Goal: Task Accomplishment & Management: Complete application form

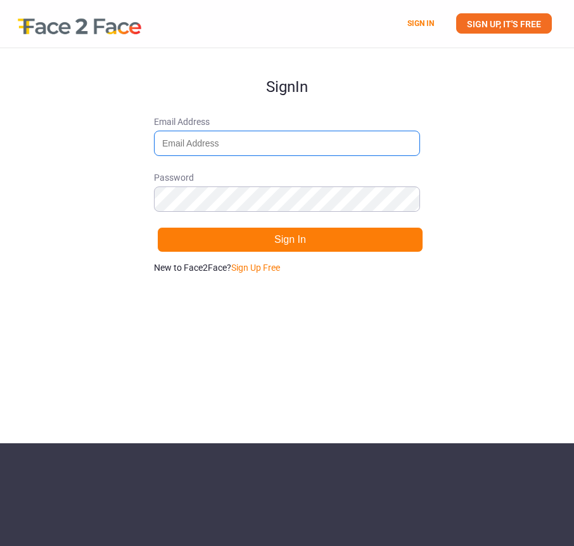
click at [202, 139] on input "Email Address" at bounding box center [287, 143] width 266 height 25
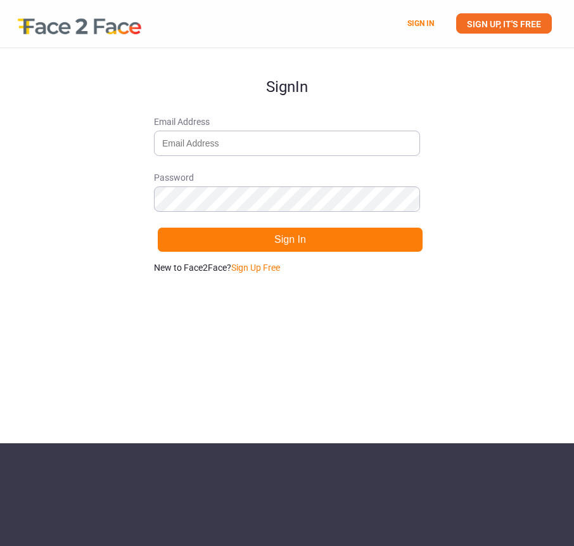
click at [119, 232] on div "Sign In Email Address Password Sign In New to Face2Face? Sign Up Free" at bounding box center [287, 245] width 574 height 395
click at [254, 268] on link "Sign Up Free" at bounding box center [255, 267] width 49 height 10
click at [268, 267] on link "Sign in." at bounding box center [269, 267] width 29 height 10
click at [261, 268] on link "Sign Up Free" at bounding box center [255, 267] width 49 height 10
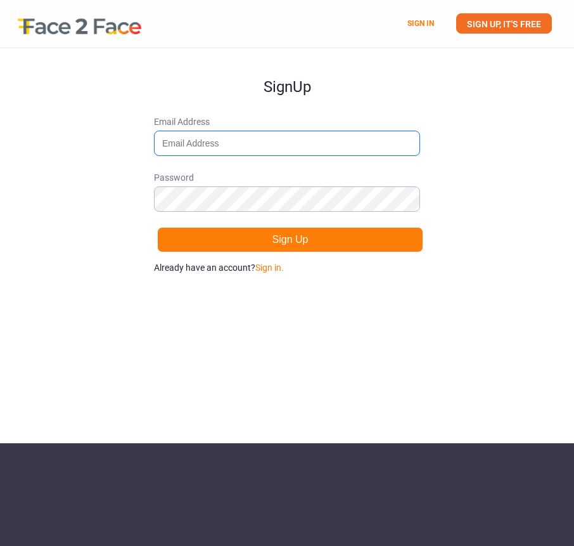
click at [243, 137] on input "Email Address" at bounding box center [287, 143] width 266 height 25
type input "[EMAIL_ADDRESS][DOMAIN_NAME]"
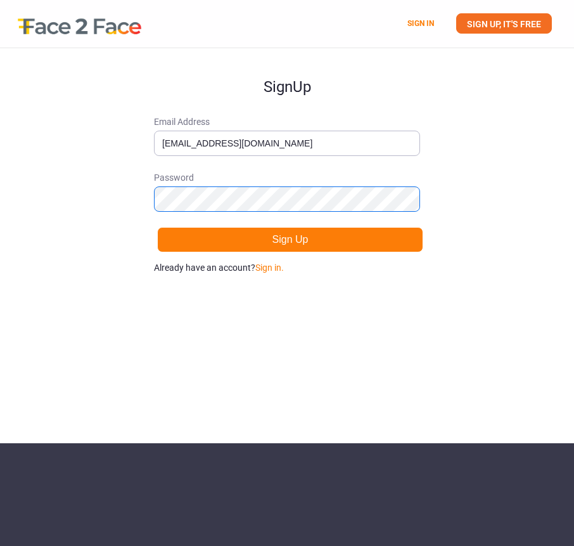
click at [157, 227] on button "Sign Up" at bounding box center [290, 239] width 266 height 25
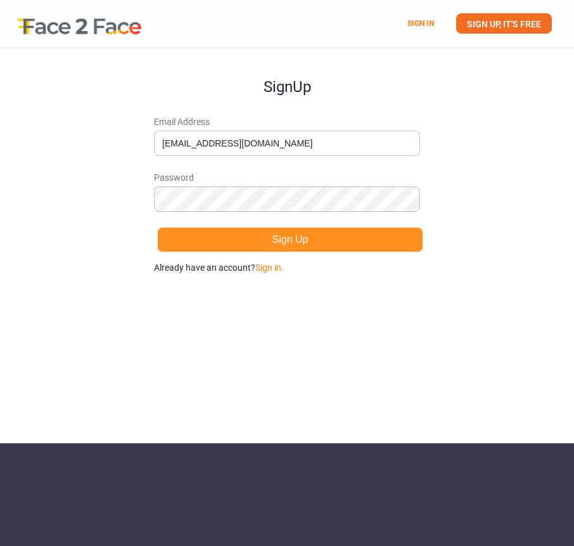
click at [214, 243] on button "Sign Up" at bounding box center [290, 239] width 266 height 25
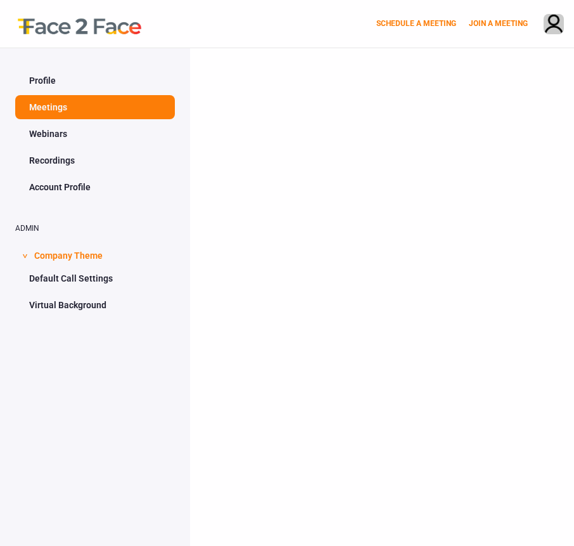
click at [56, 86] on link "Profile" at bounding box center [95, 80] width 160 height 24
